Goal: Check status: Check status

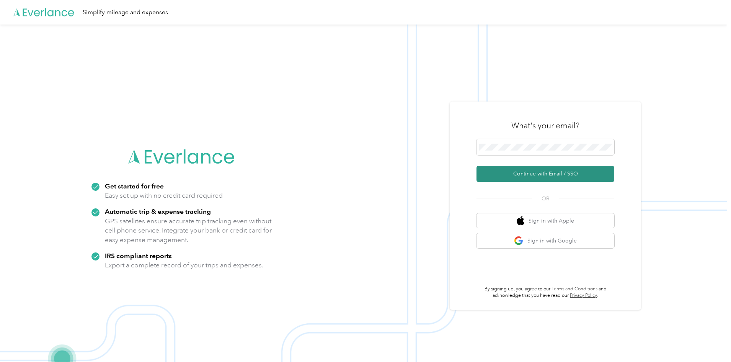
click at [554, 176] on button "Continue with Email / SSO" at bounding box center [546, 174] width 138 height 16
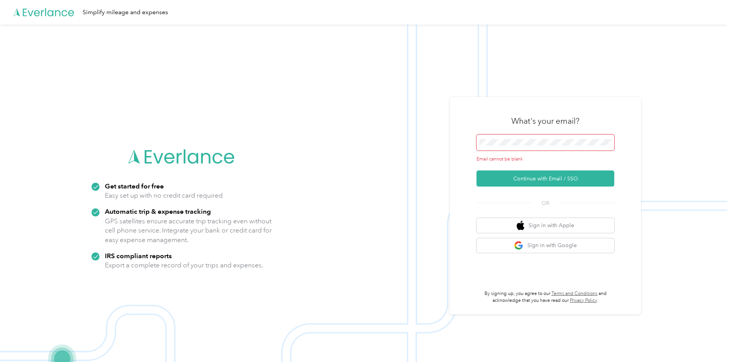
click at [509, 134] on div "What's your email?" at bounding box center [546, 121] width 138 height 27
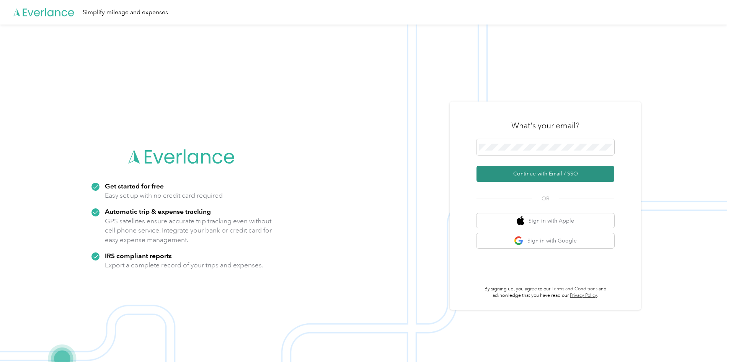
click at [563, 176] on button "Continue with Email / SSO" at bounding box center [546, 174] width 138 height 16
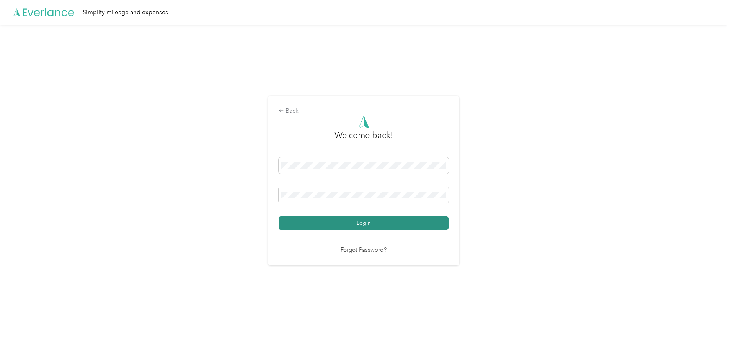
click at [362, 222] on button "Login" at bounding box center [364, 222] width 170 height 13
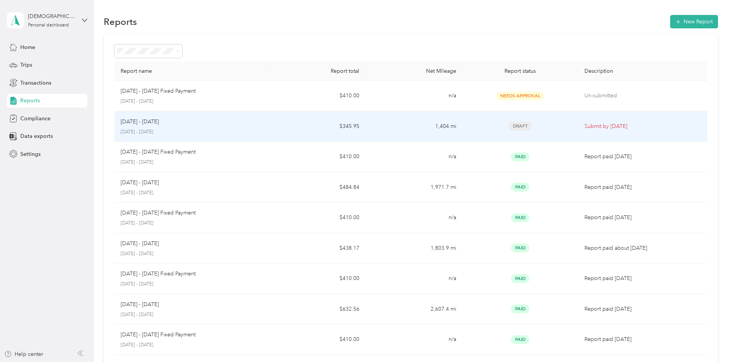
click at [203, 130] on p "[DATE] - [DATE]" at bounding box center [192, 132] width 142 height 7
